Goal: Information Seeking & Learning: Check status

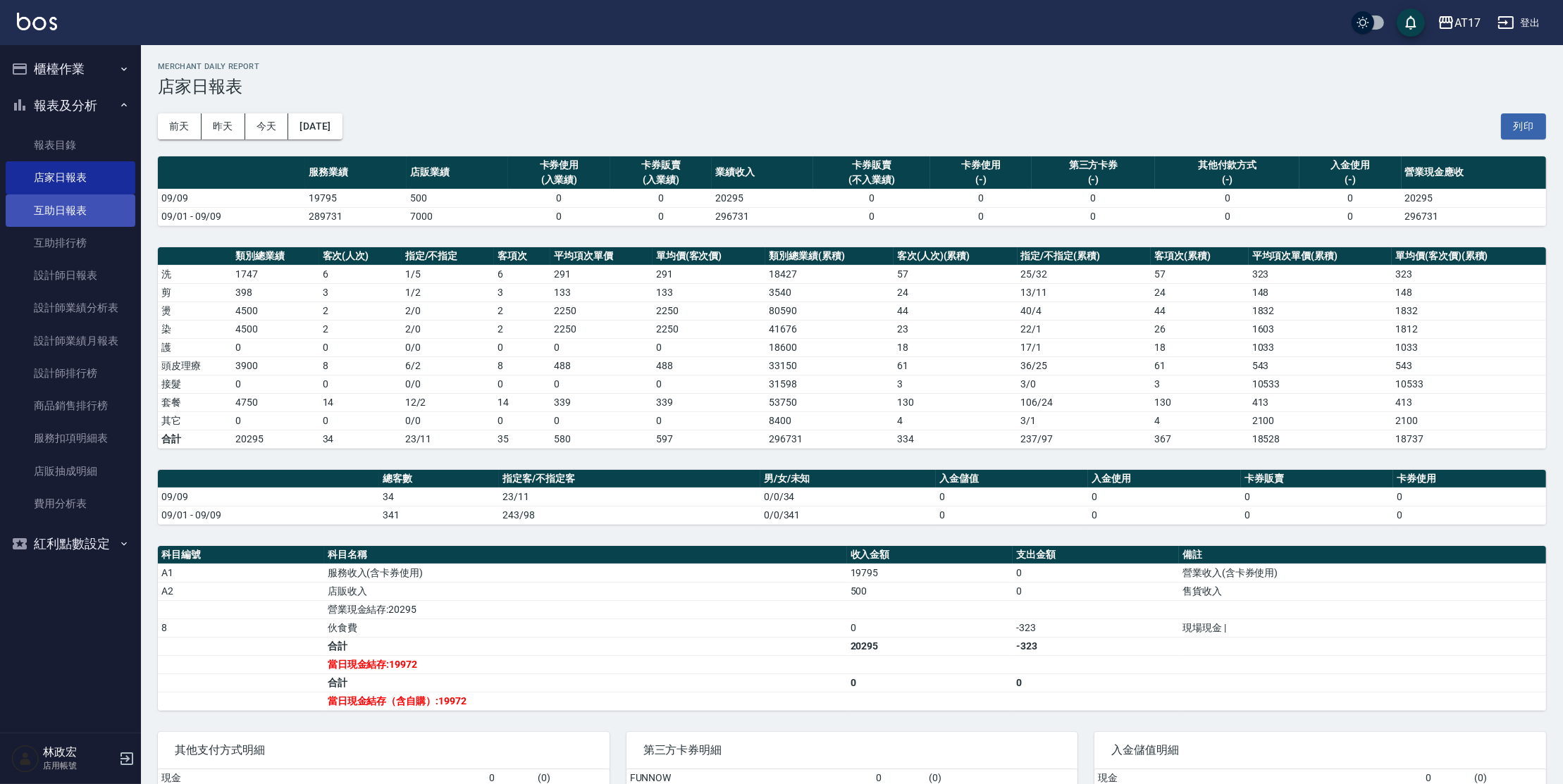
click at [87, 215] on link "互助日報表" at bounding box center [70, 210] width 129 height 32
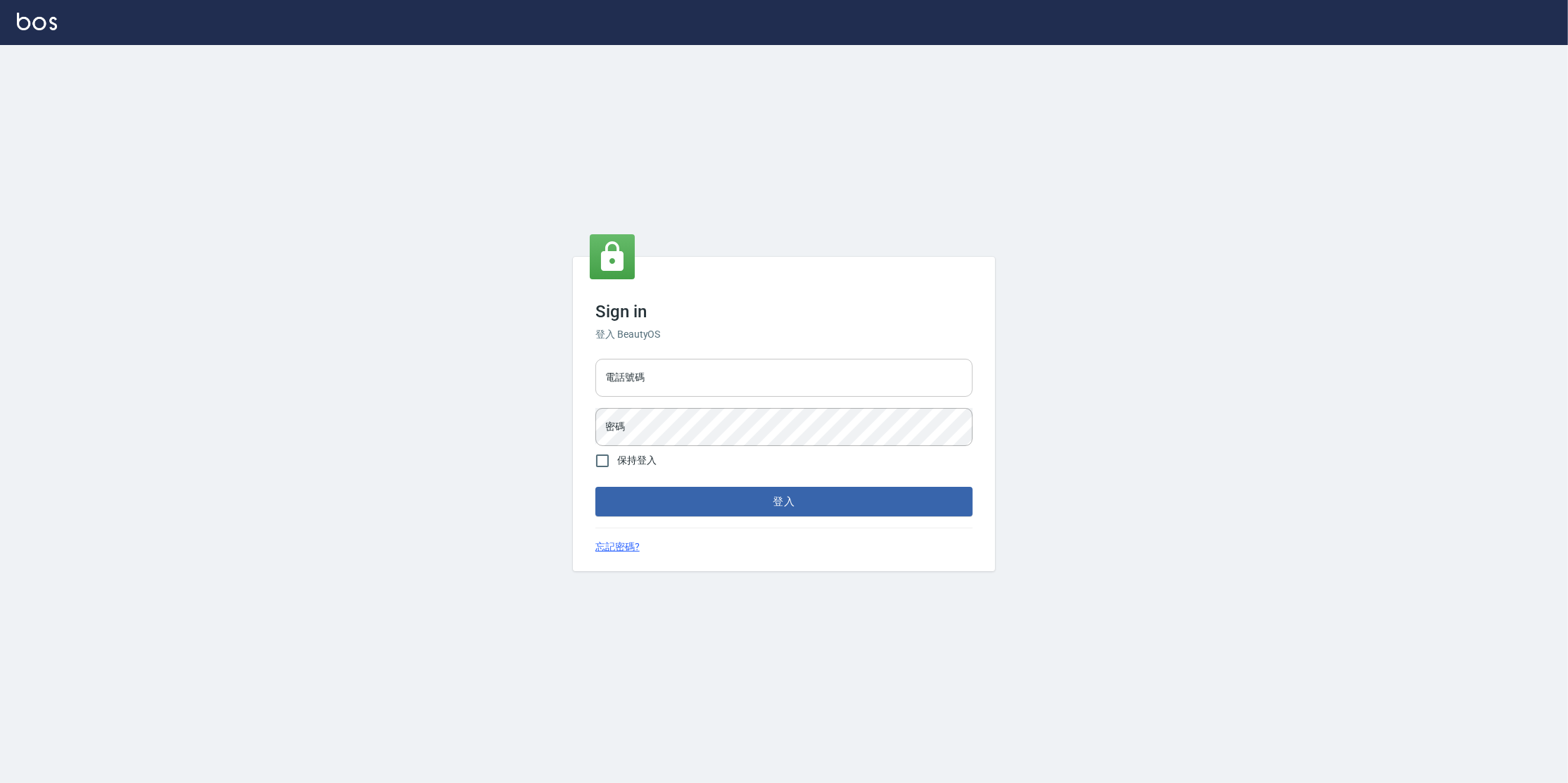
click at [696, 369] on input "電話號碼" at bounding box center [784, 378] width 377 height 38
type input "0977380821"
click at [698, 385] on input "0977380821" at bounding box center [784, 378] width 377 height 38
click at [698, 384] on input "0977380821" at bounding box center [784, 378] width 377 height 38
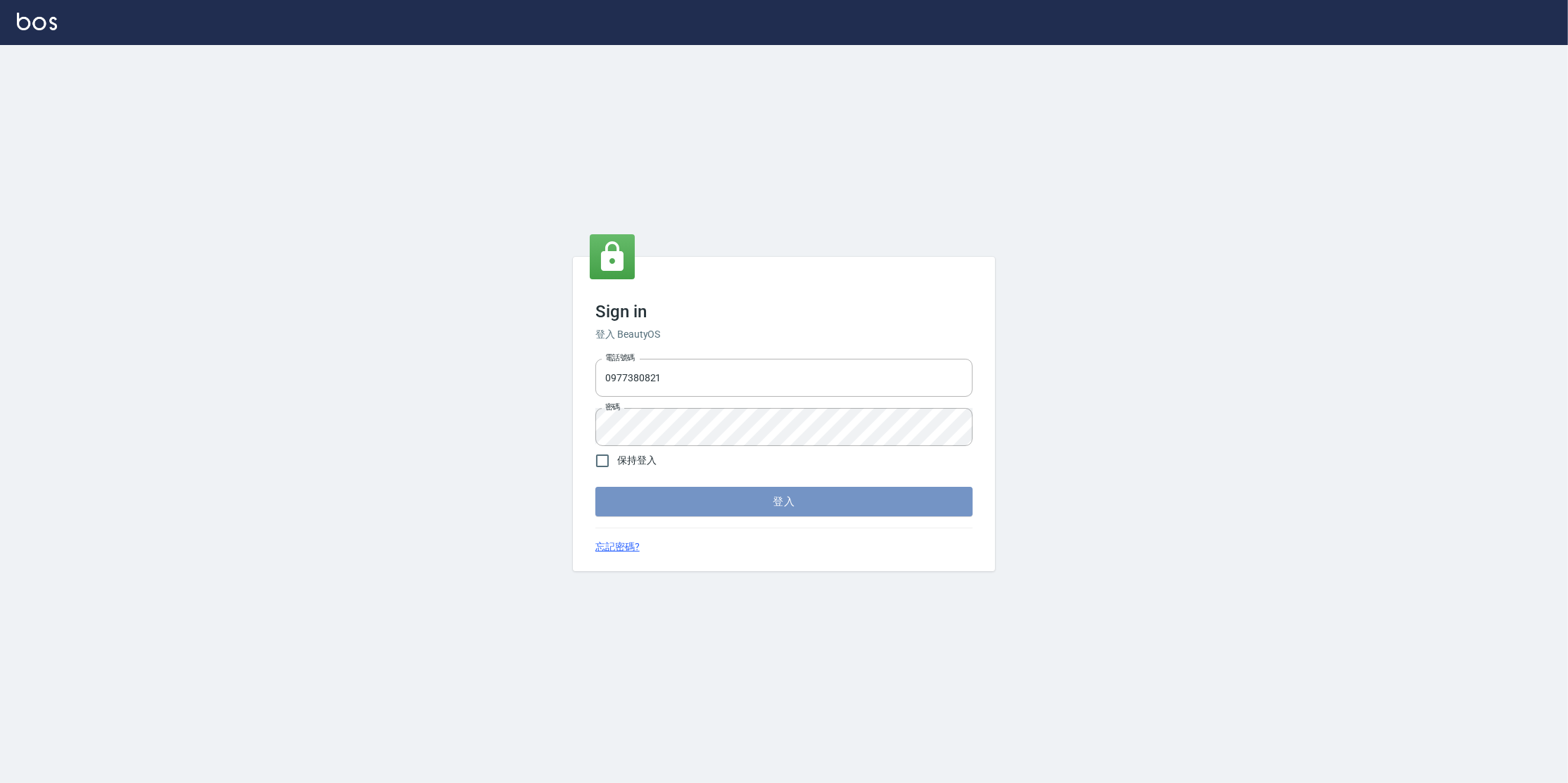
click at [684, 501] on button "登入" at bounding box center [784, 502] width 377 height 30
click at [673, 512] on button "登入" at bounding box center [784, 502] width 377 height 30
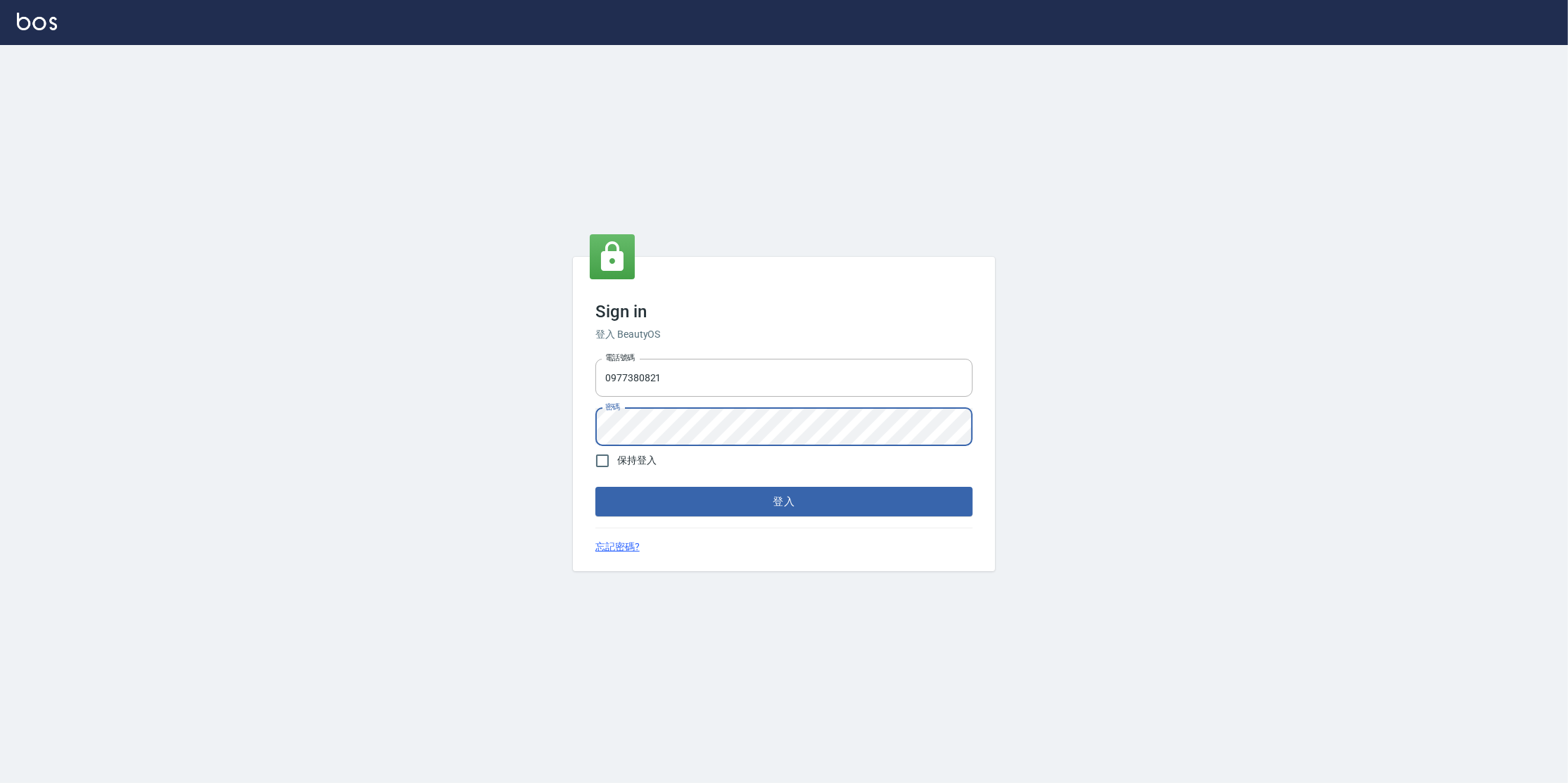
click at [596, 487] on button "登入" at bounding box center [784, 502] width 377 height 30
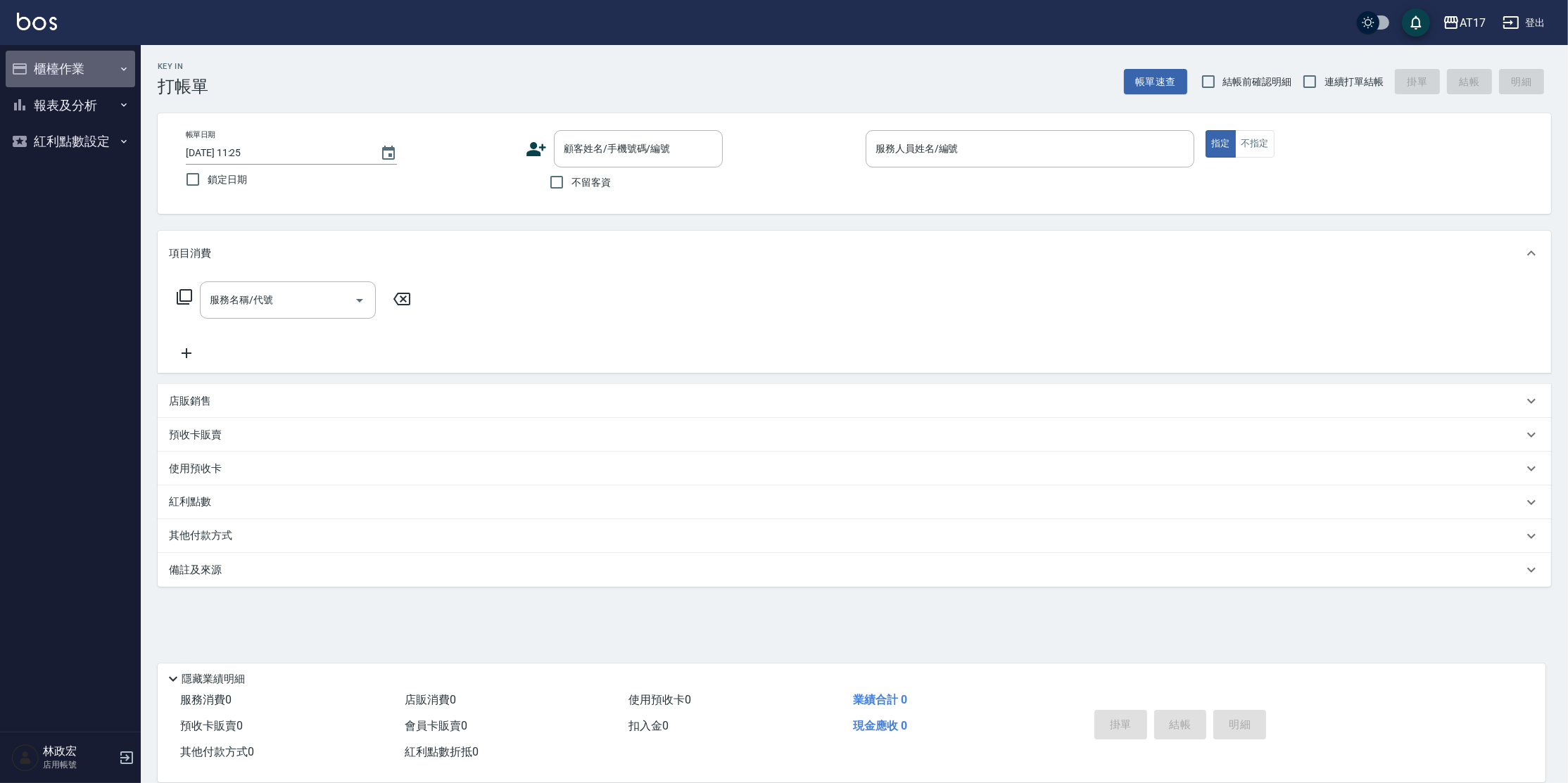
click at [68, 78] on button "櫃檯作業" at bounding box center [70, 69] width 129 height 37
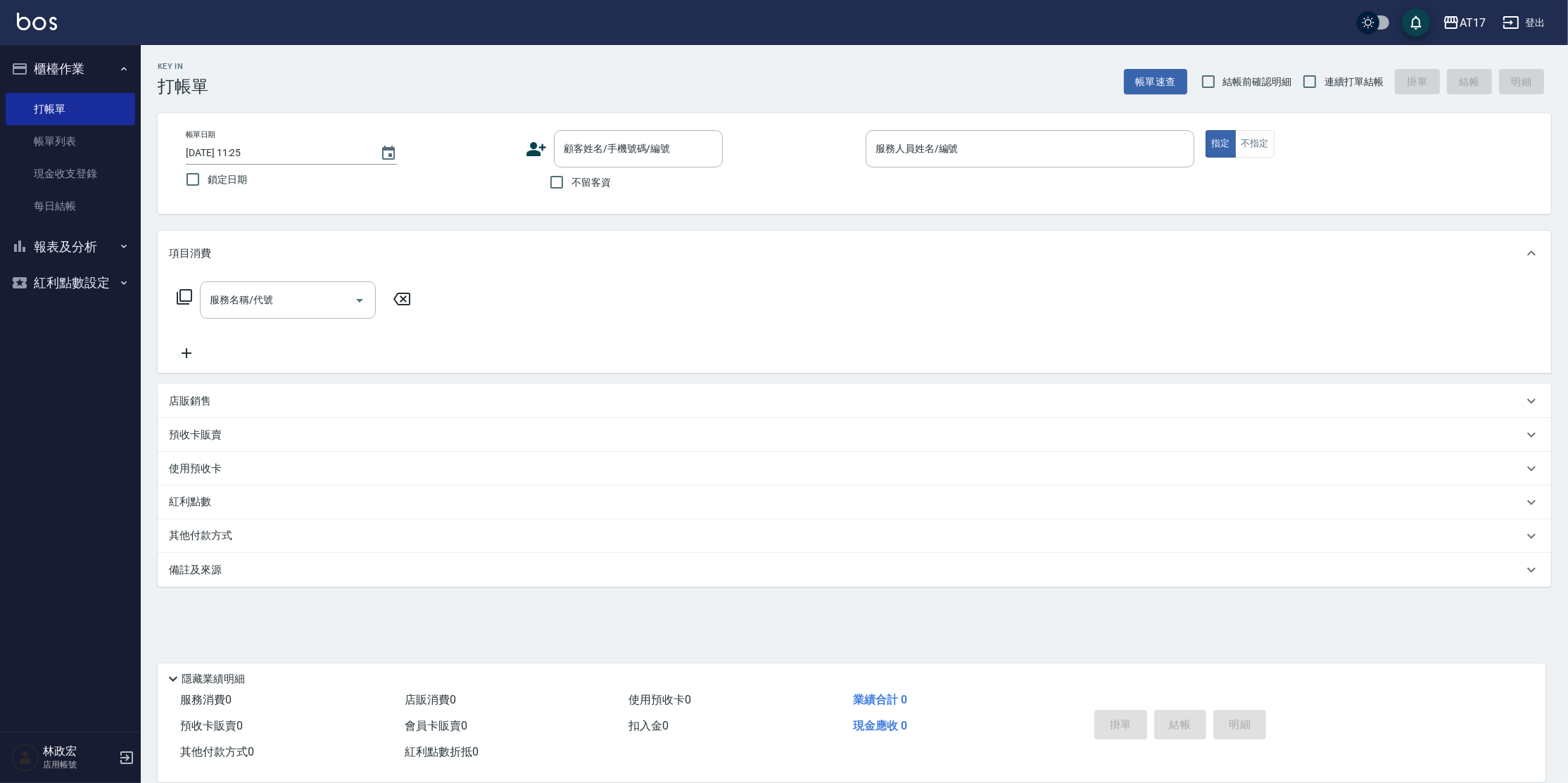
click at [68, 251] on button "報表及分析" at bounding box center [70, 246] width 129 height 37
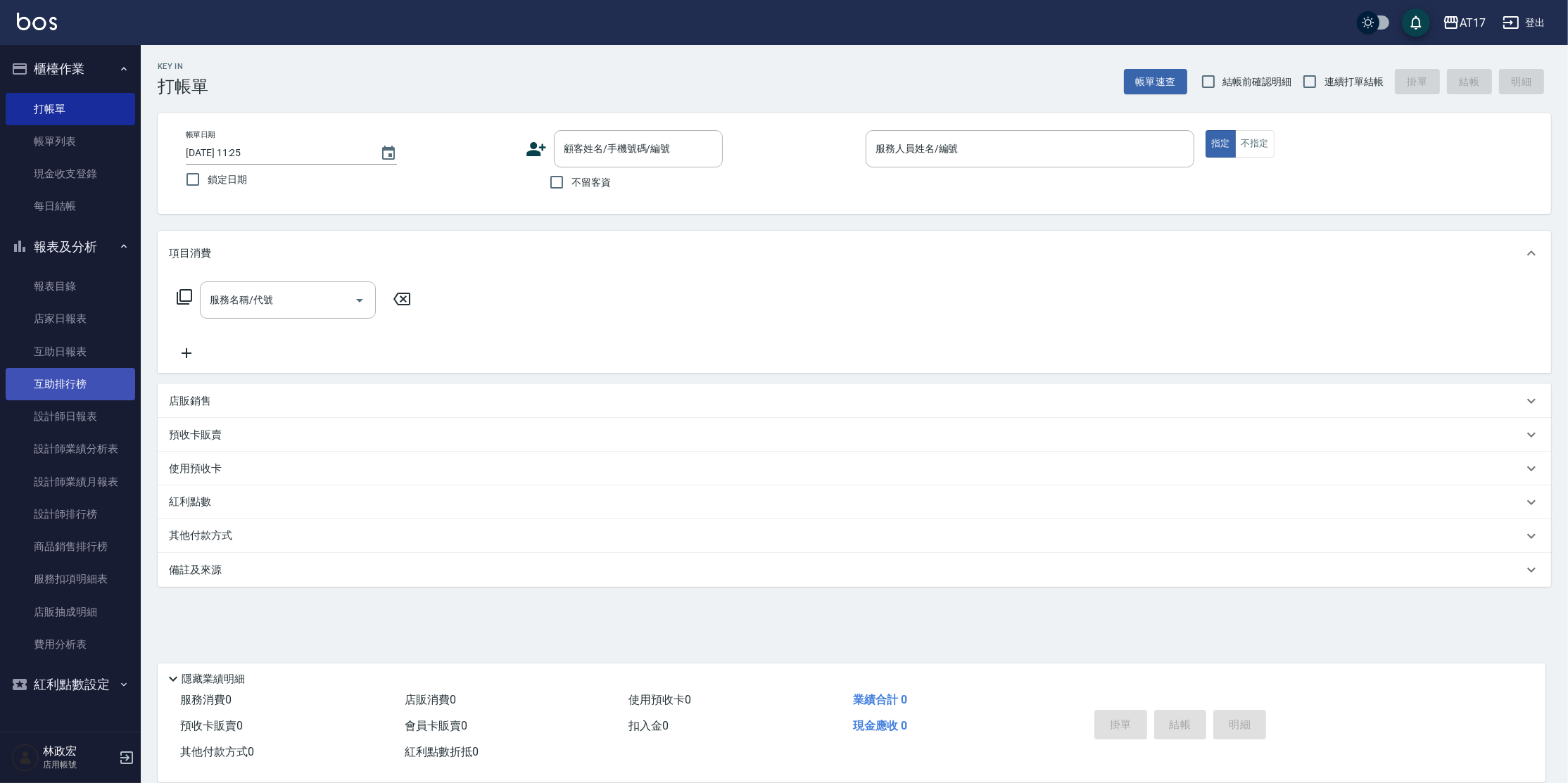
click at [69, 382] on link "互助排行榜" at bounding box center [70, 384] width 129 height 32
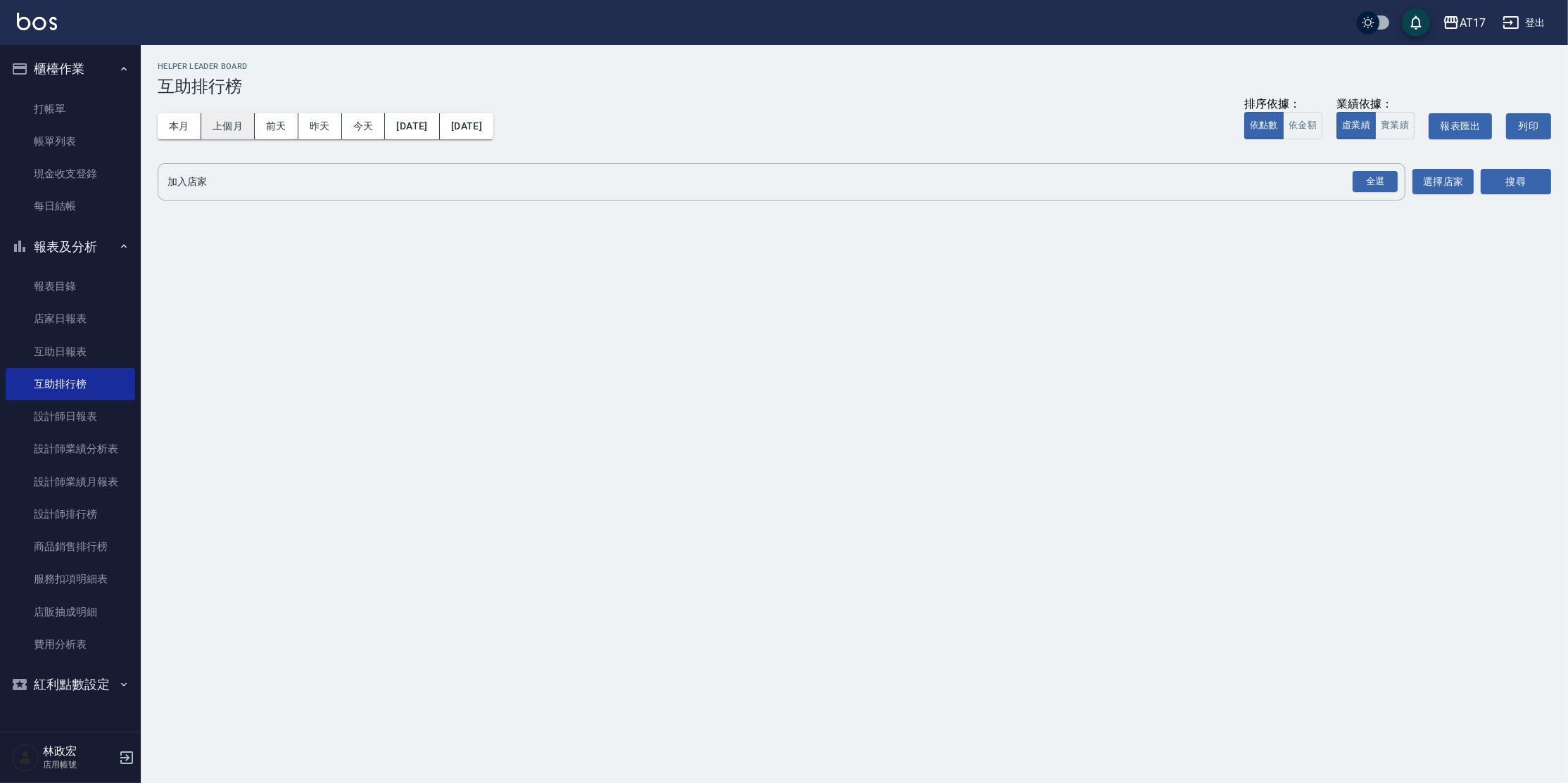
click at [209, 124] on button "上個月" at bounding box center [228, 126] width 54 height 26
click at [1373, 179] on div "全選" at bounding box center [1375, 181] width 45 height 22
click at [216, 124] on button "上個月" at bounding box center [228, 126] width 54 height 26
click at [1537, 188] on button "搜尋" at bounding box center [1516, 182] width 70 height 26
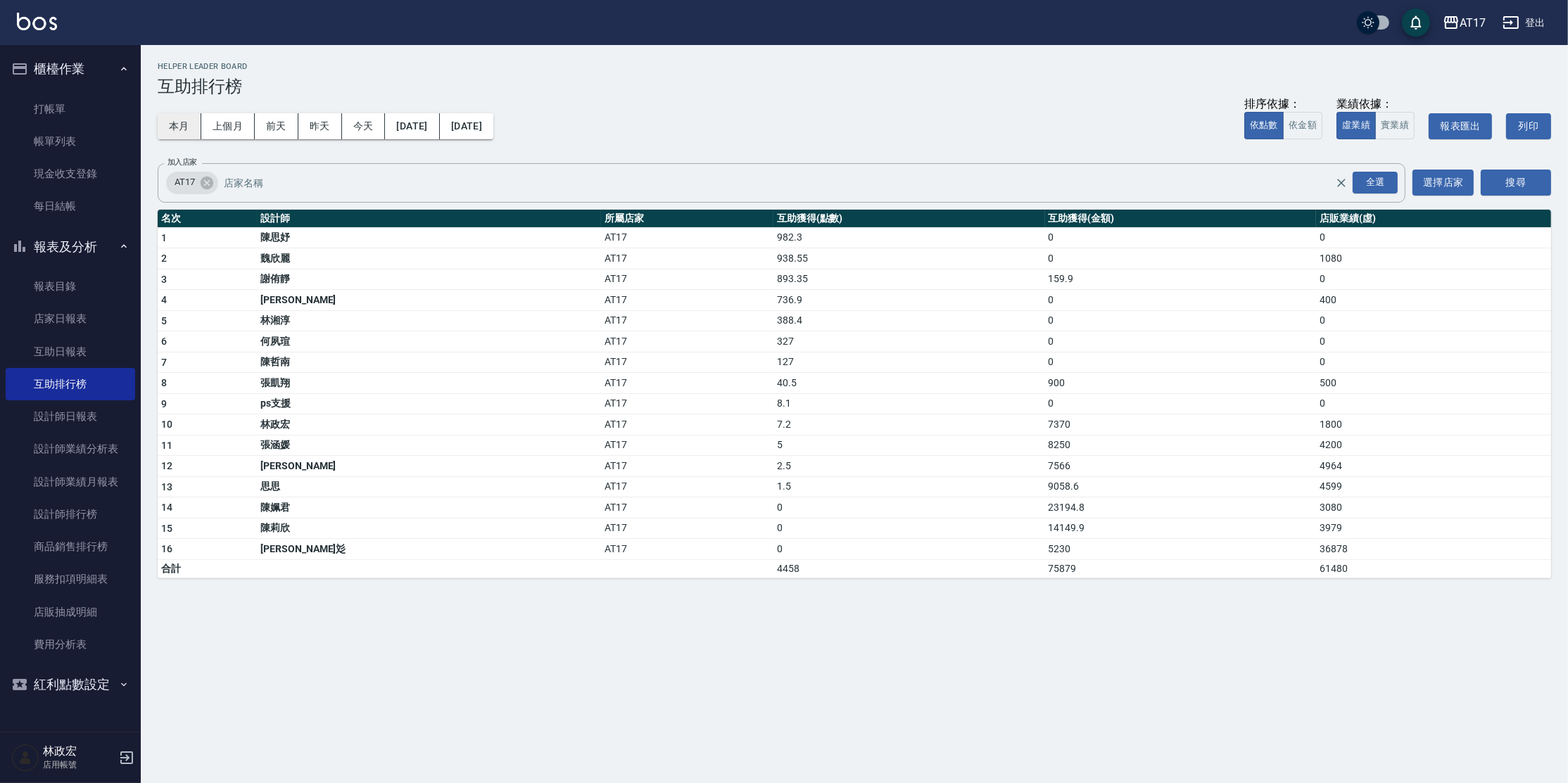
click at [196, 126] on button "本月" at bounding box center [179, 126] width 43 height 26
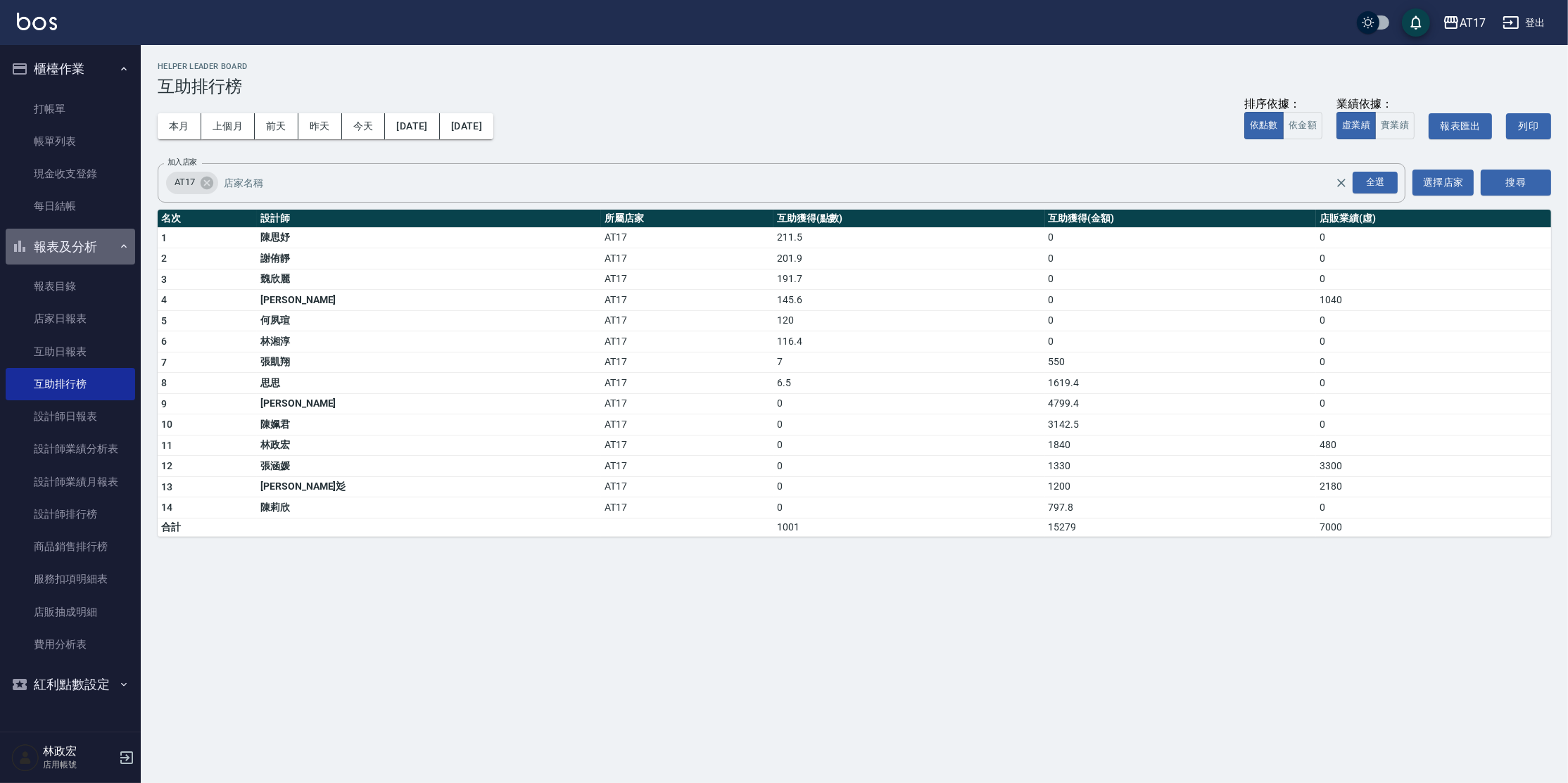
click at [95, 240] on button "報表及分析" at bounding box center [70, 246] width 129 height 37
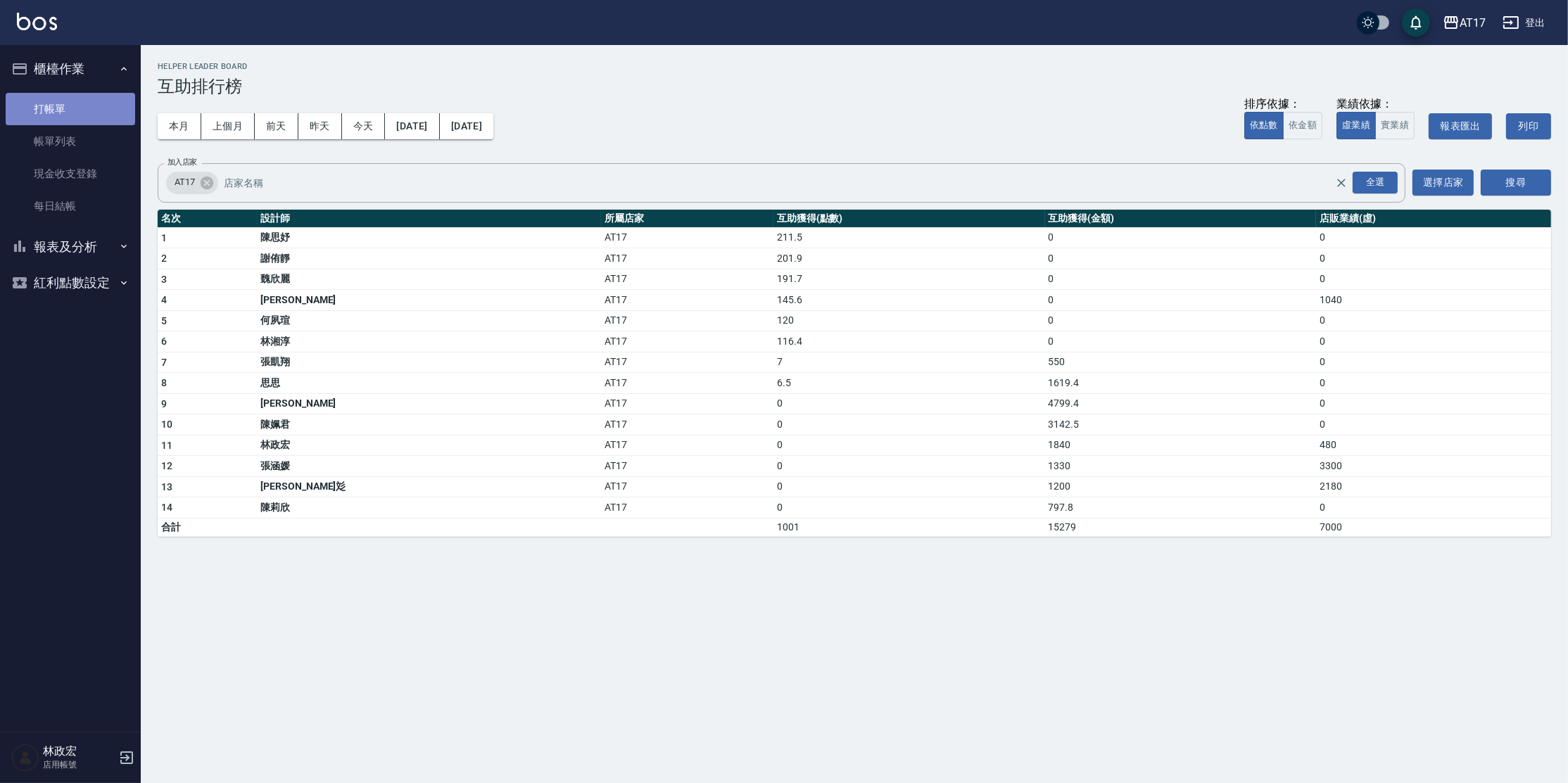
click at [90, 99] on link "打帳單" at bounding box center [70, 108] width 129 height 32
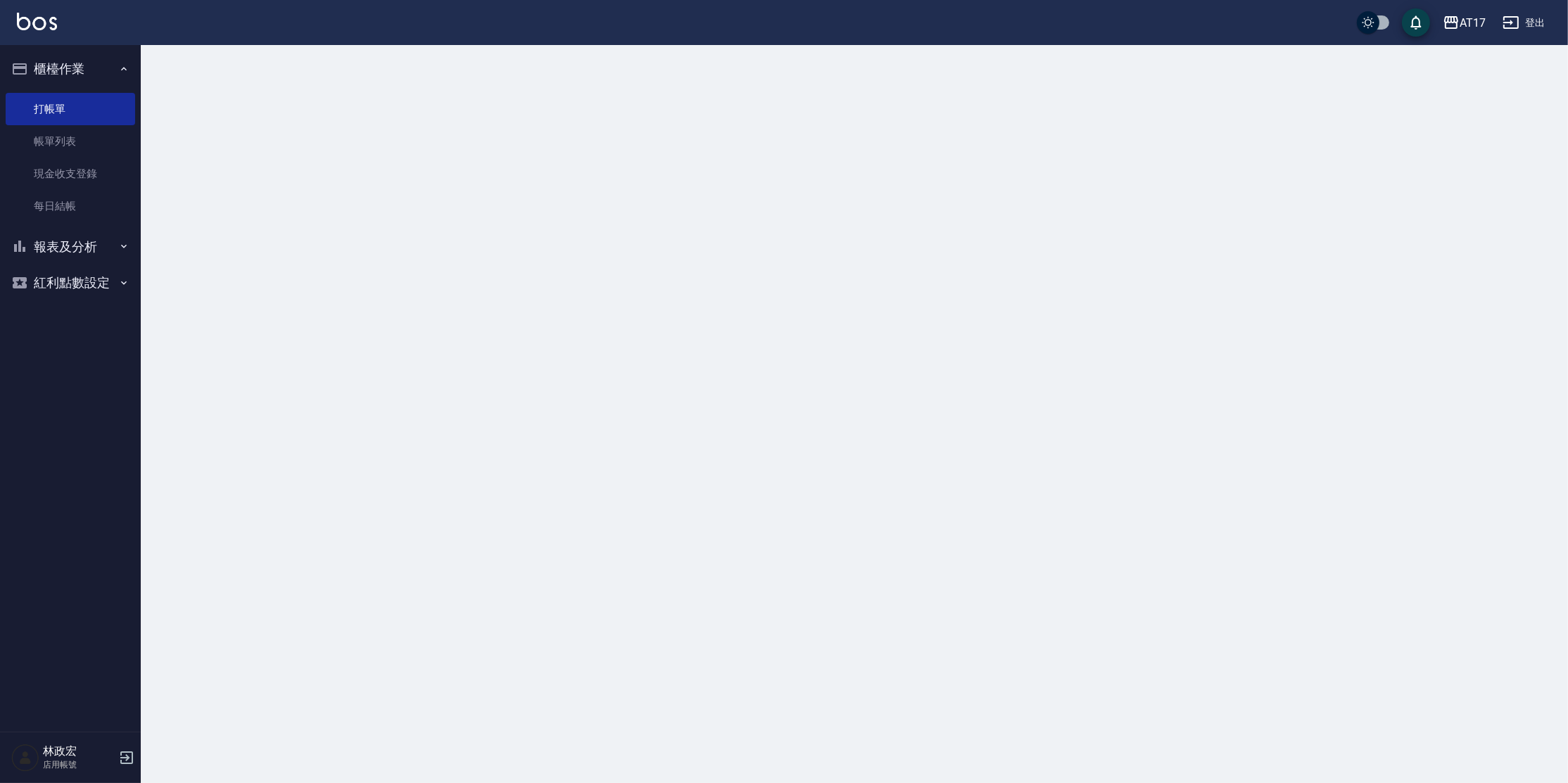
click at [92, 70] on button "櫃檯作業" at bounding box center [70, 69] width 129 height 37
